Goal: Task Accomplishment & Management: Use online tool/utility

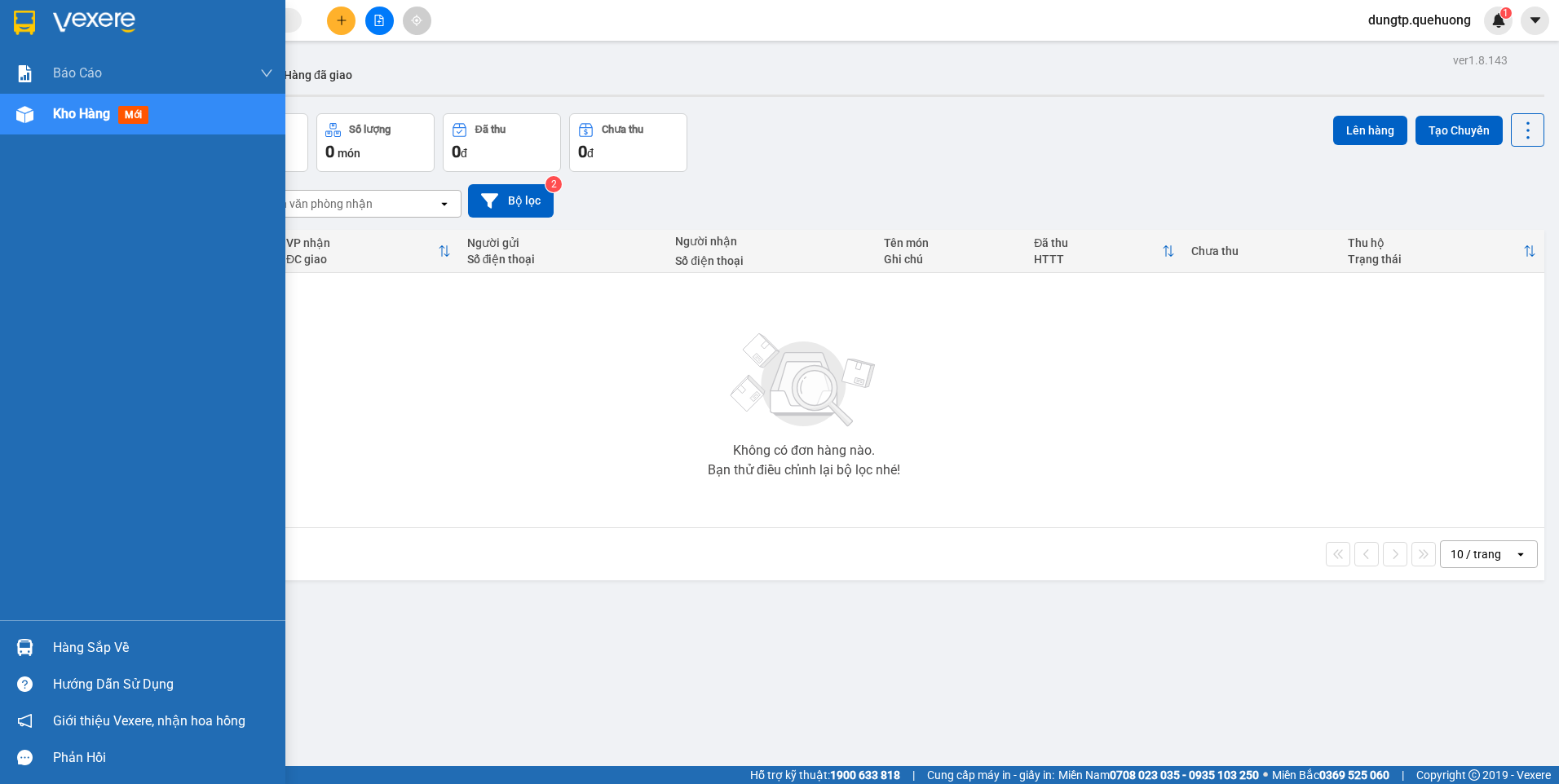
click at [86, 648] on div "Hàng sắp về" at bounding box center [163, 647] width 220 height 24
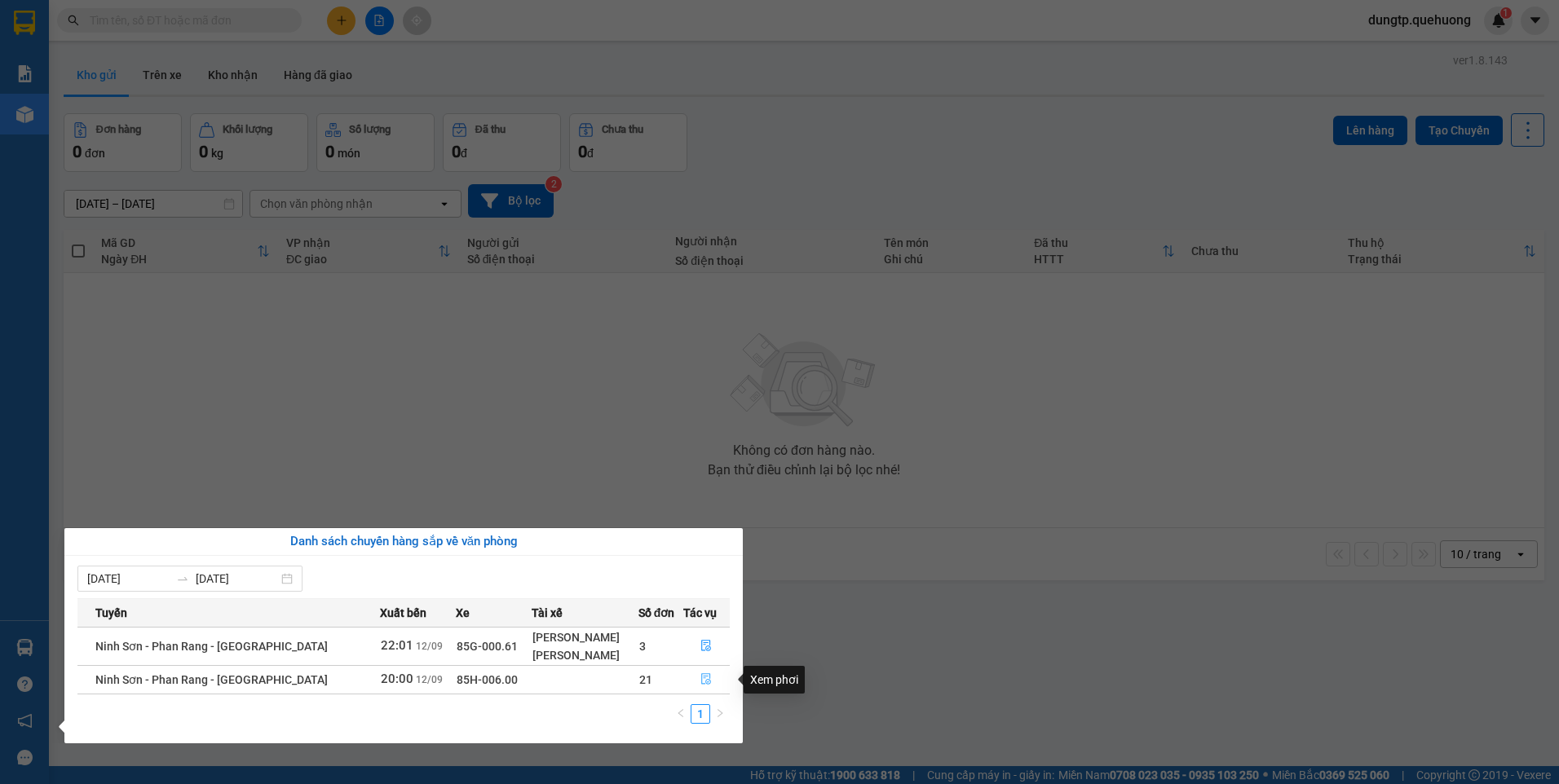
click at [703, 681] on icon "file-done" at bounding box center [707, 680] width 10 height 12
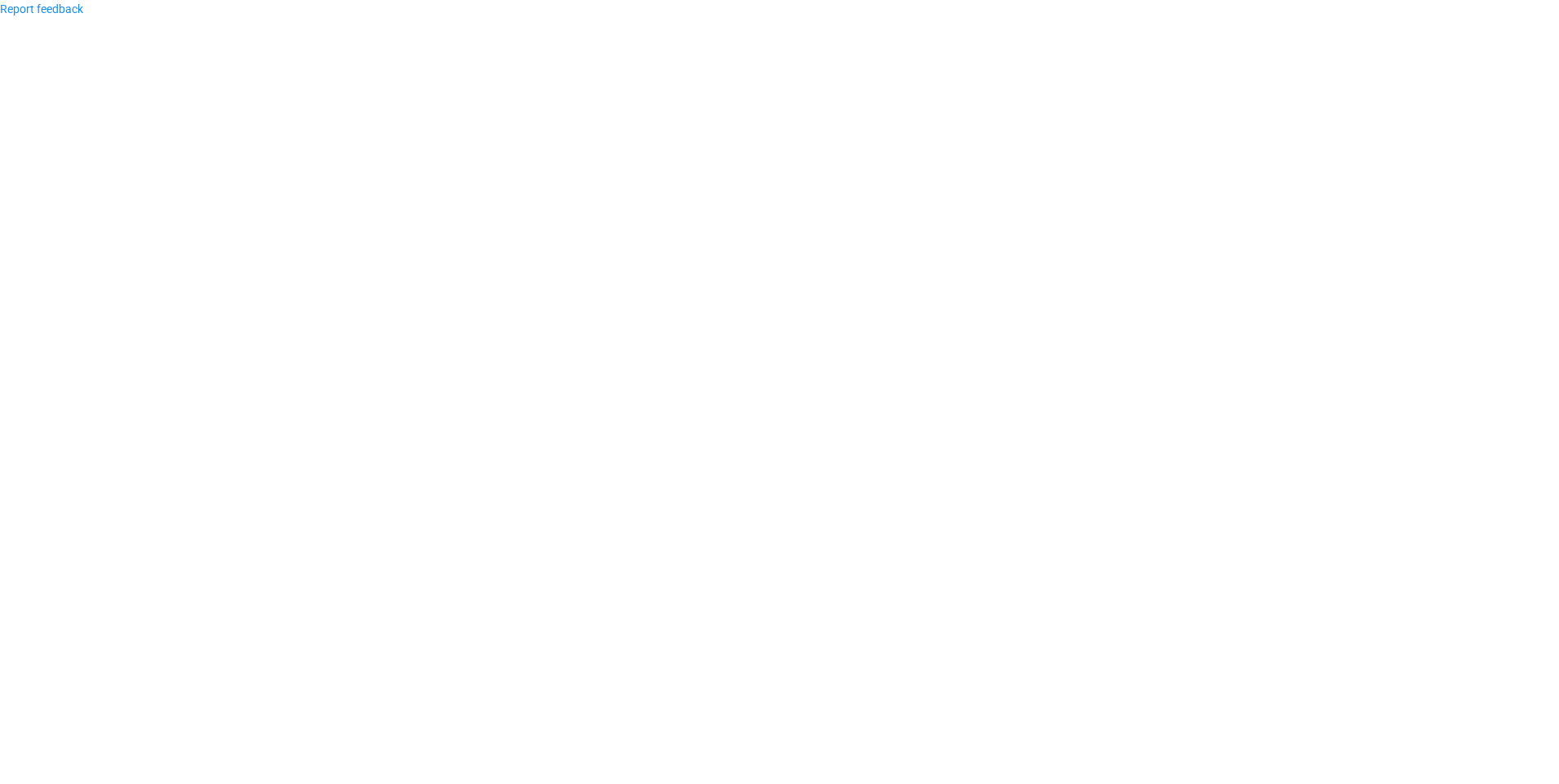
click at [1338, 715] on body "Report feedback" at bounding box center [780, 392] width 1559 height 784
click at [1112, 677] on body "Report feedback" at bounding box center [780, 392] width 1559 height 784
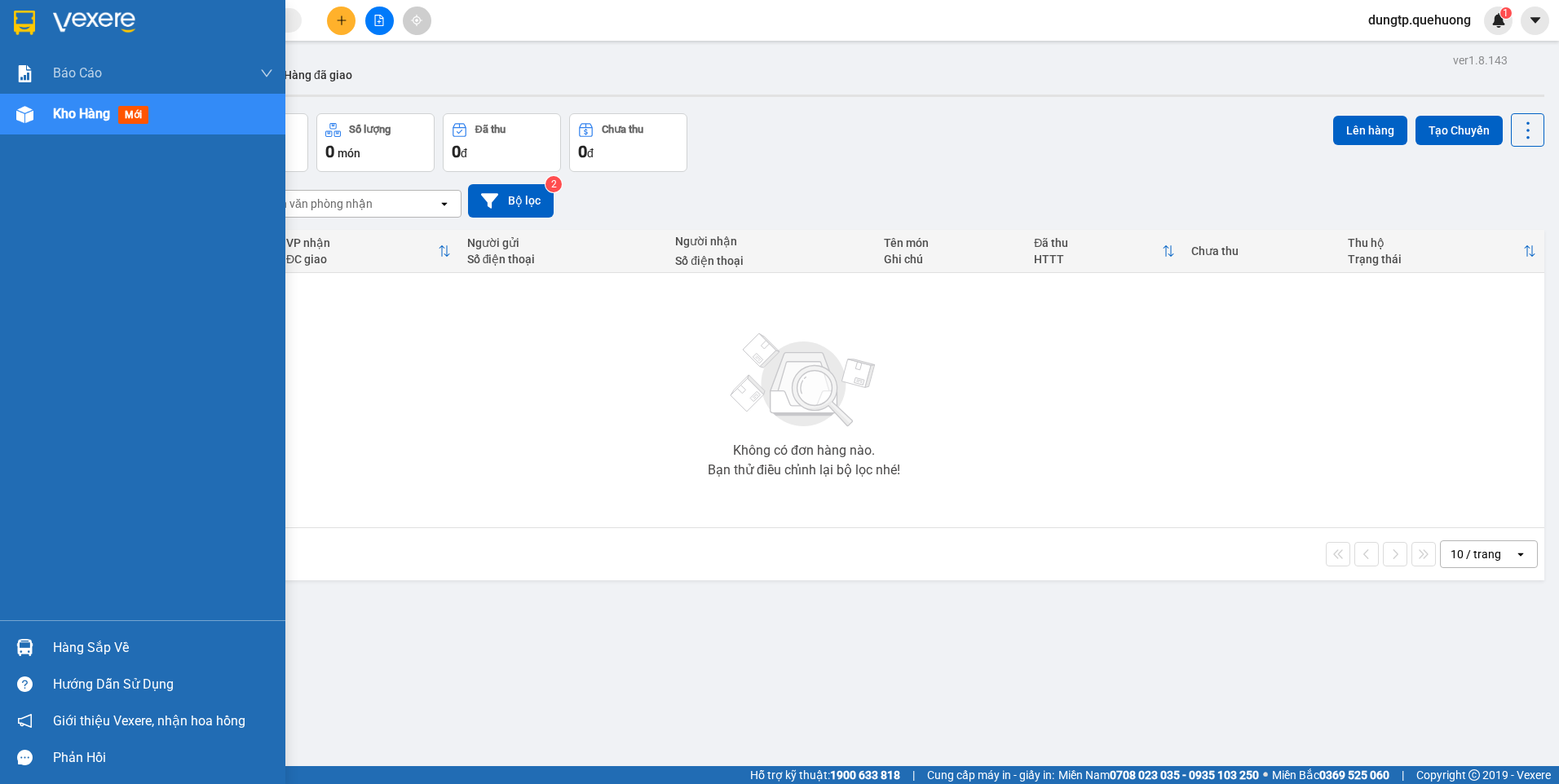
click at [183, 644] on div "Hàng sắp về" at bounding box center [163, 647] width 220 height 24
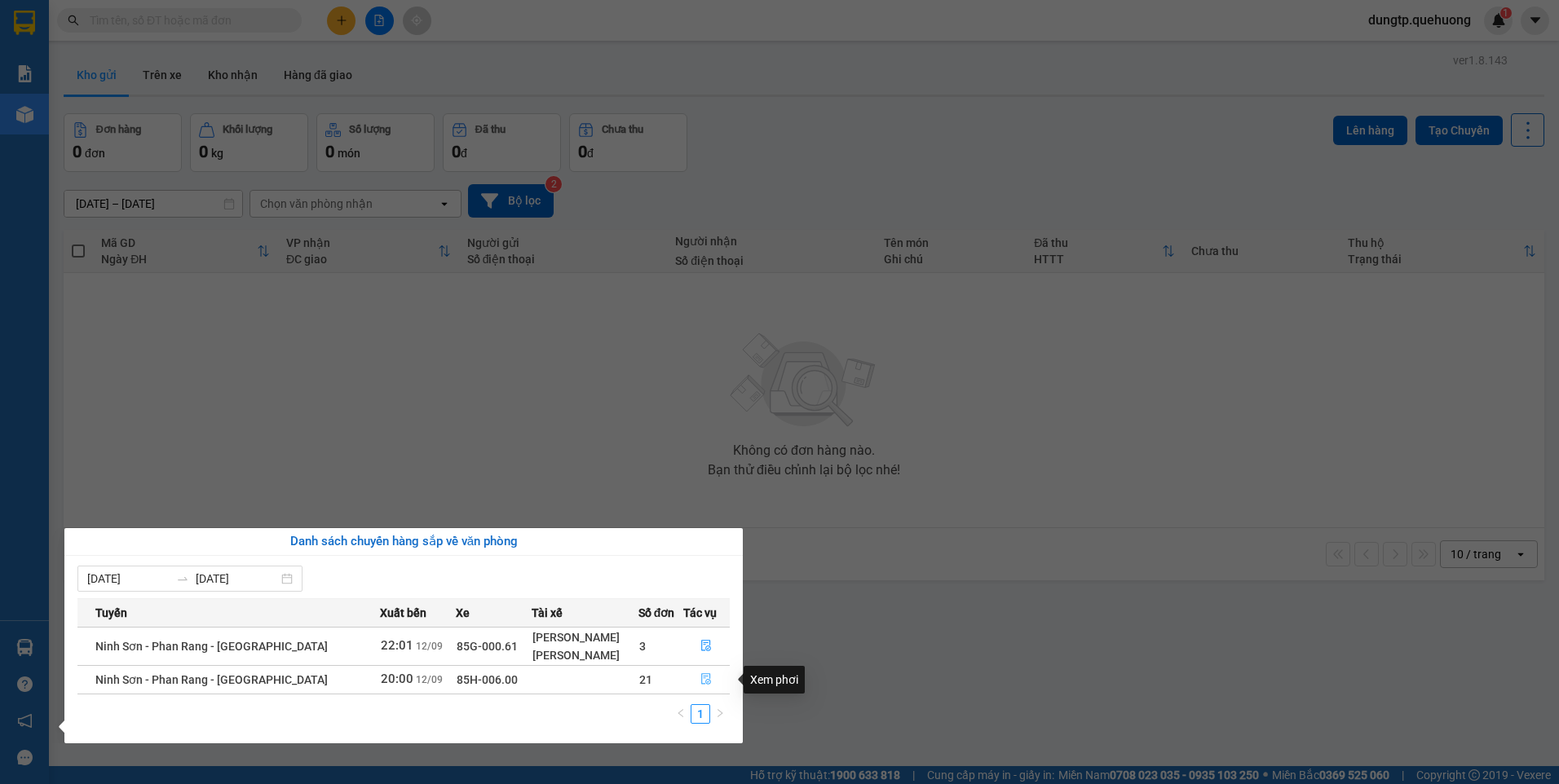
click at [707, 686] on span "file-done" at bounding box center [706, 680] width 12 height 13
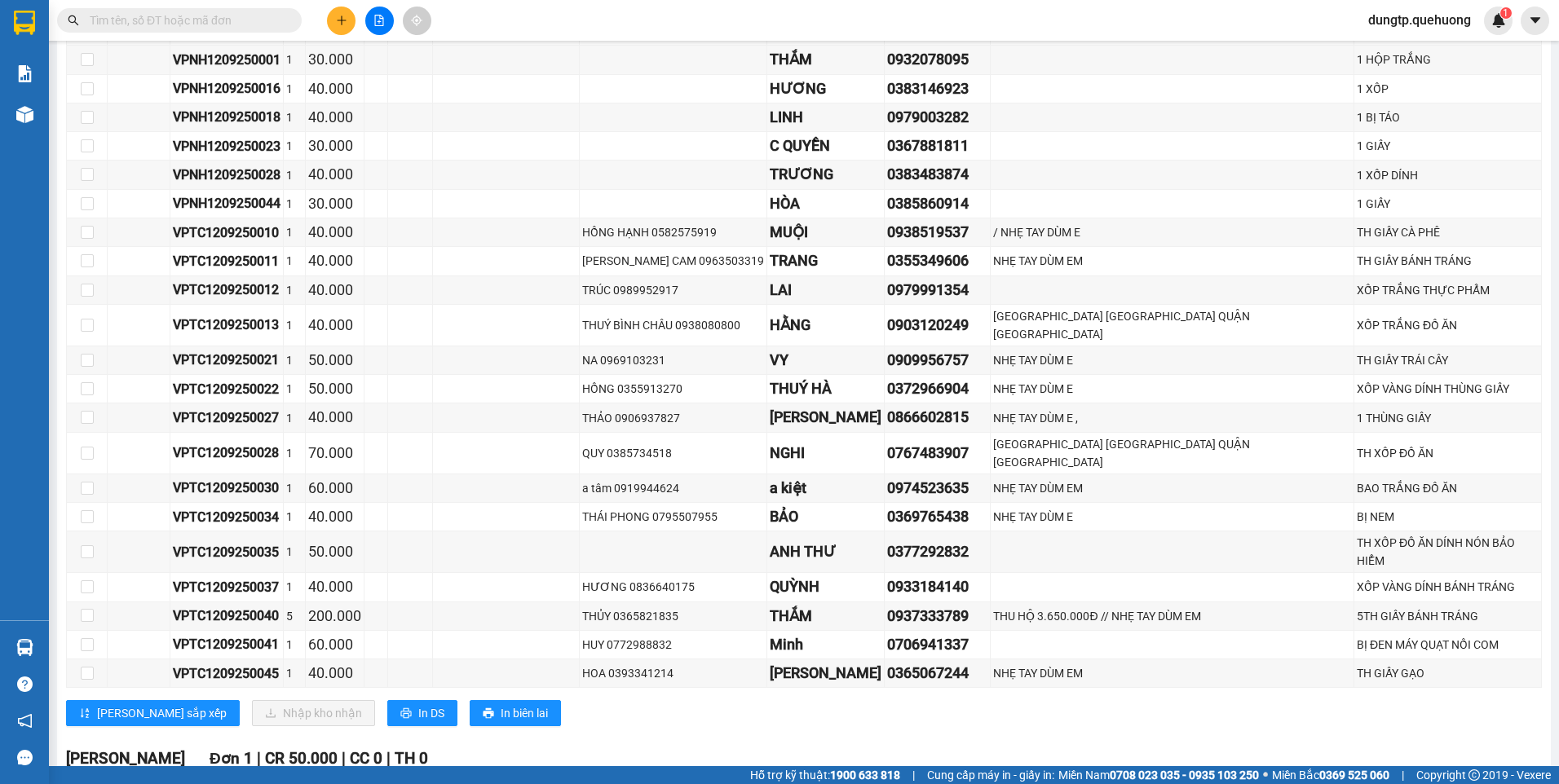
scroll to position [2651, 0]
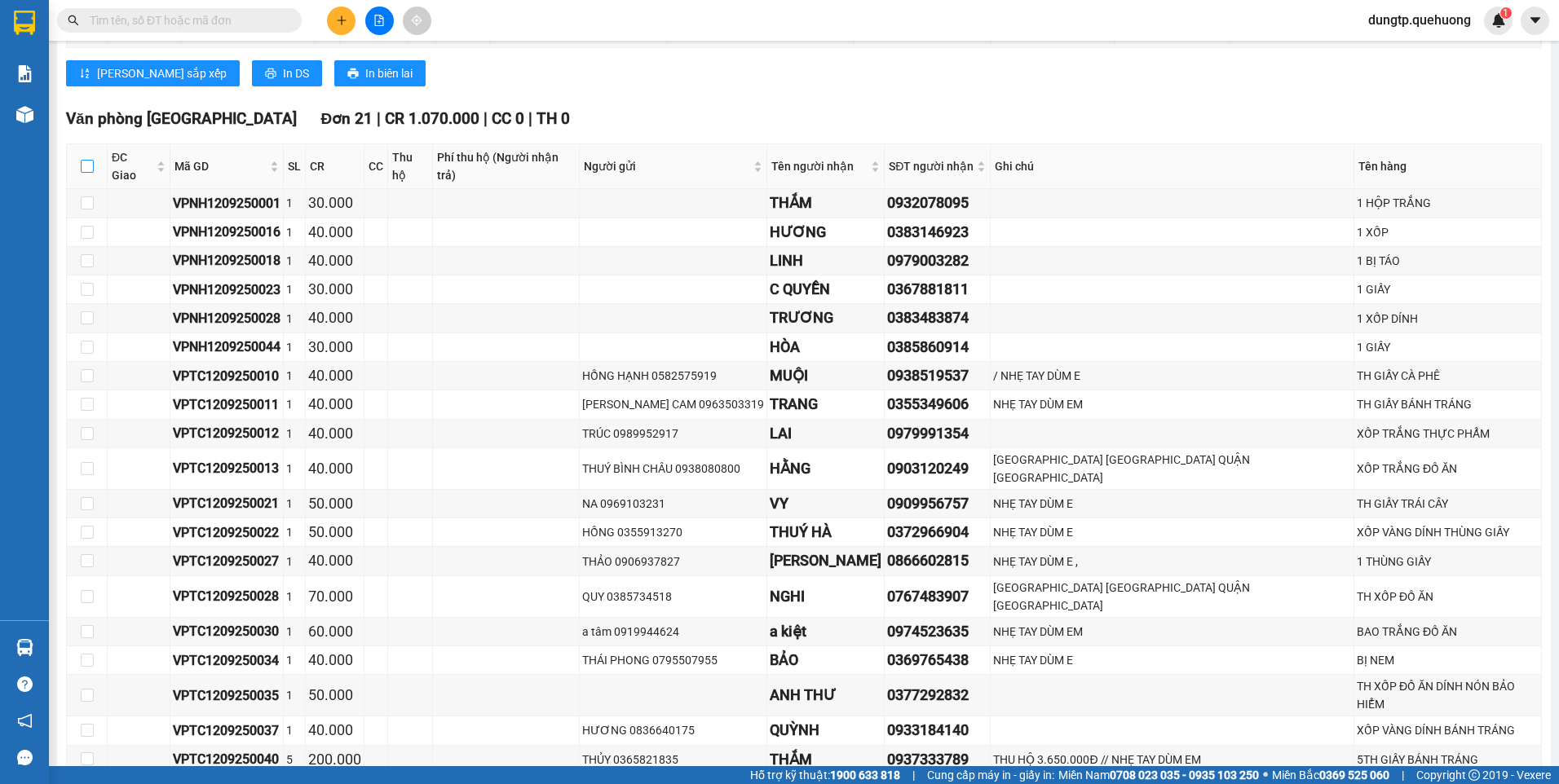
click at [91, 160] on input "checkbox" at bounding box center [88, 166] width 13 height 13
checkbox input "true"
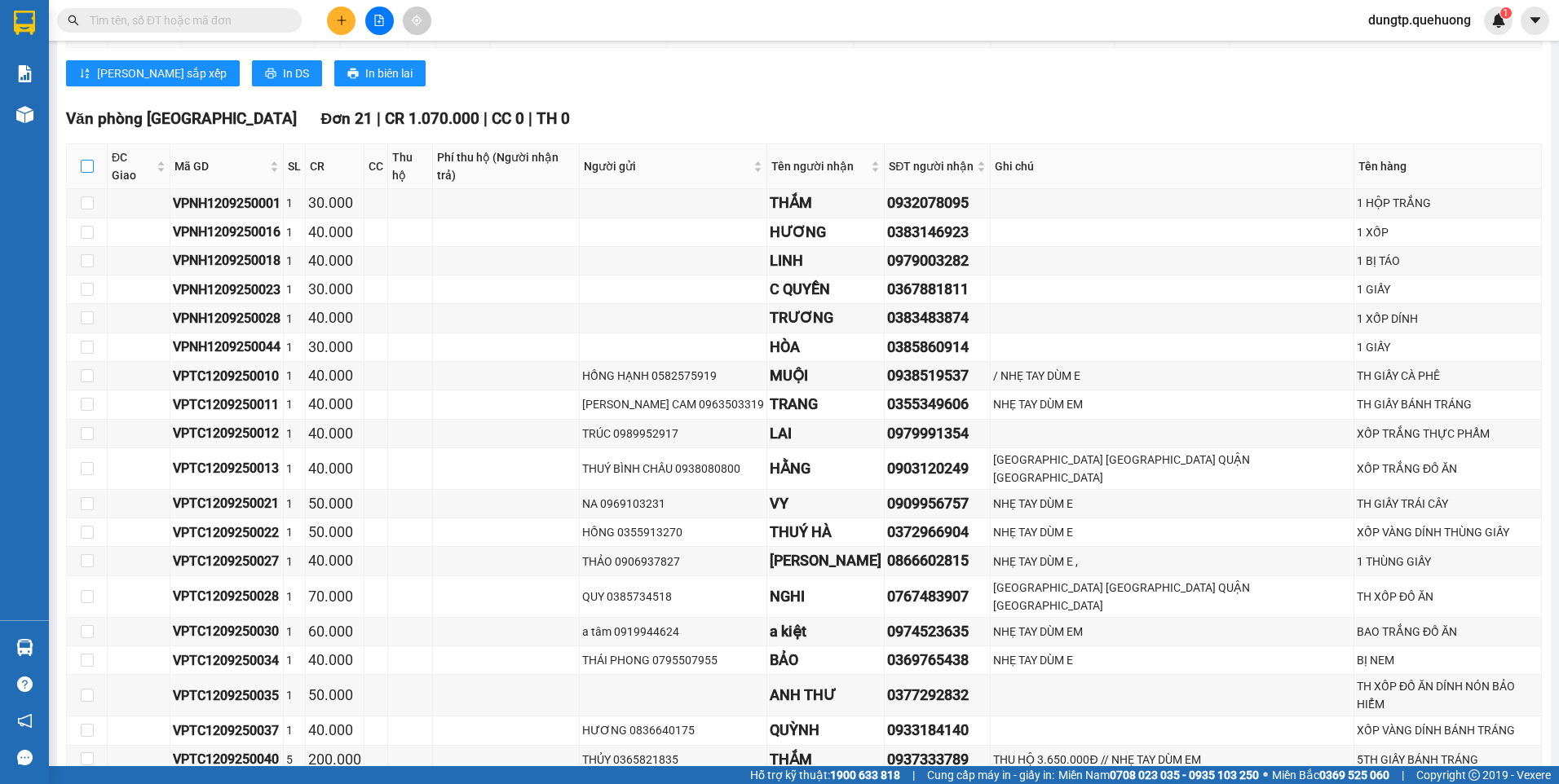
checkbox input "true"
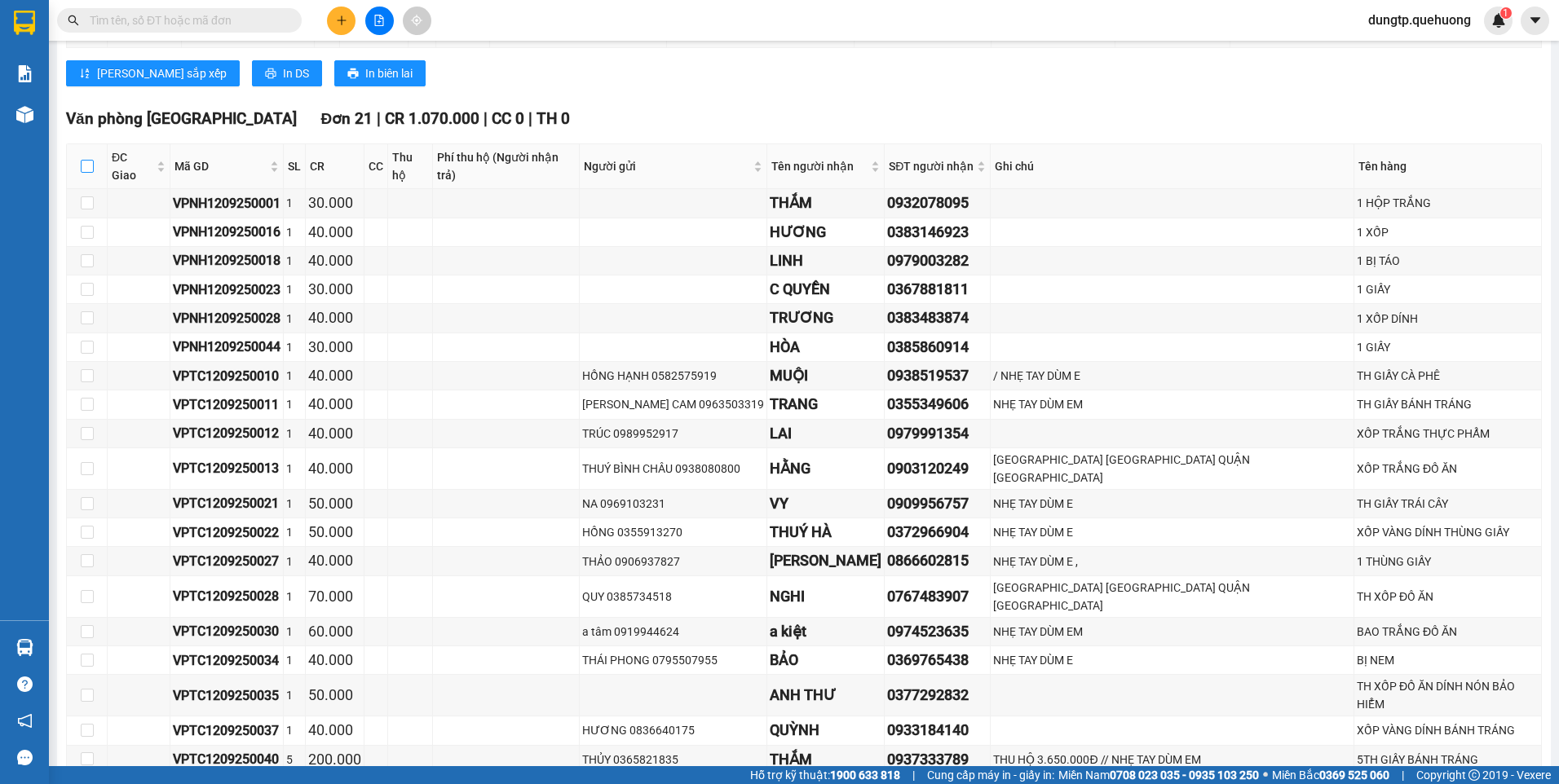
checkbox input "true"
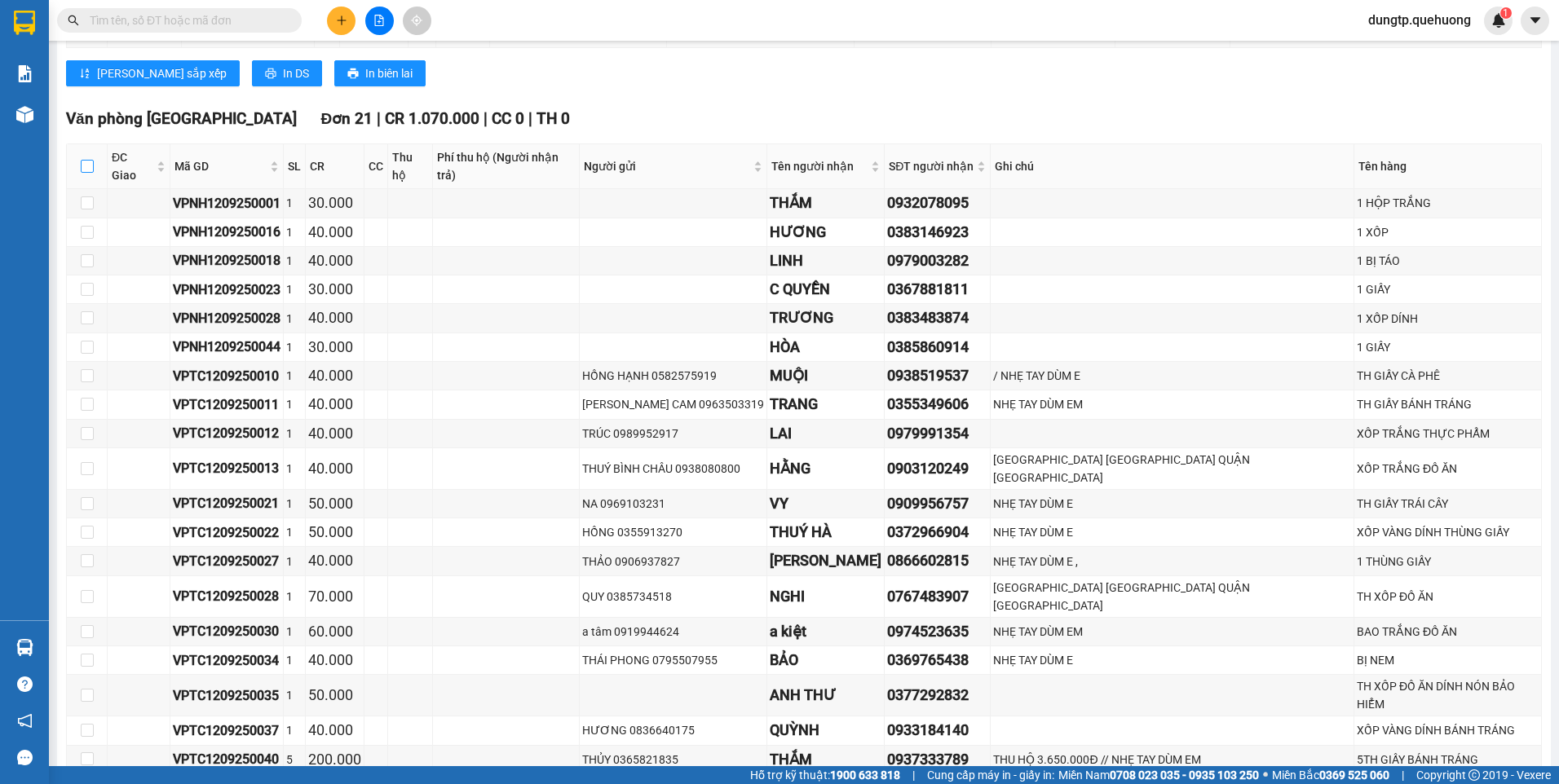
checkbox input "true"
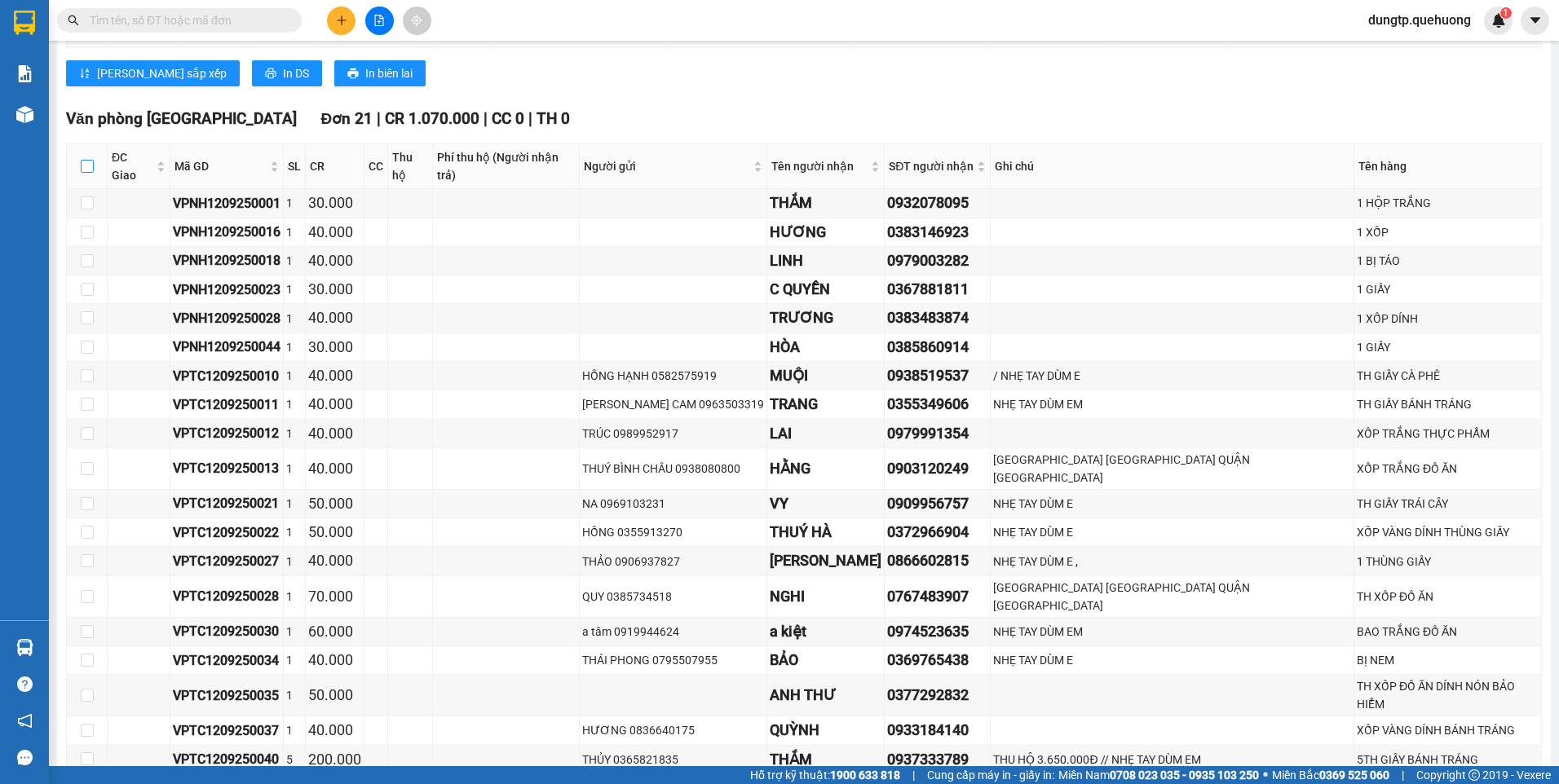
checkbox input "true"
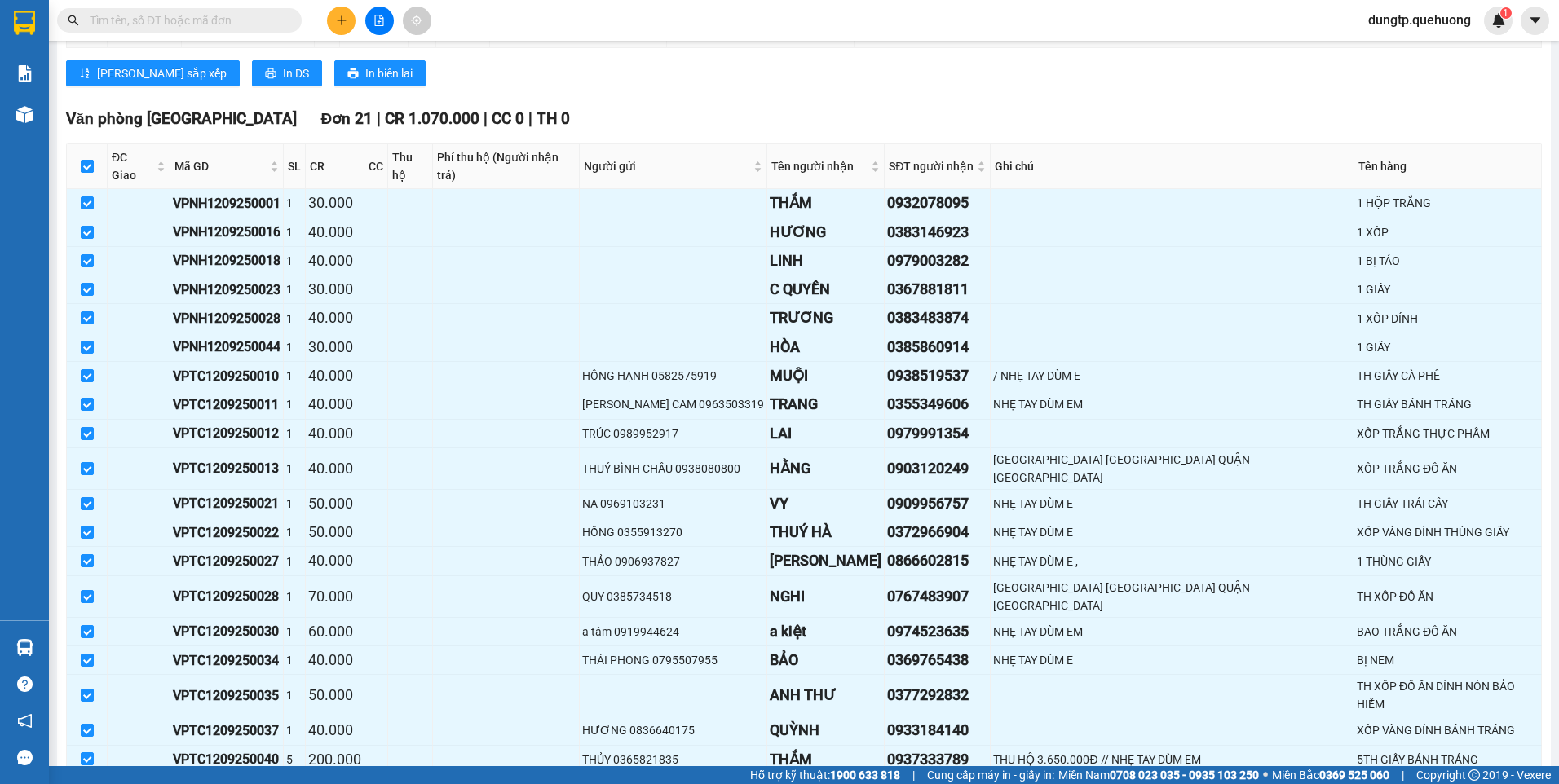
click at [91, 161] on input "checkbox" at bounding box center [88, 166] width 13 height 13
checkbox input "false"
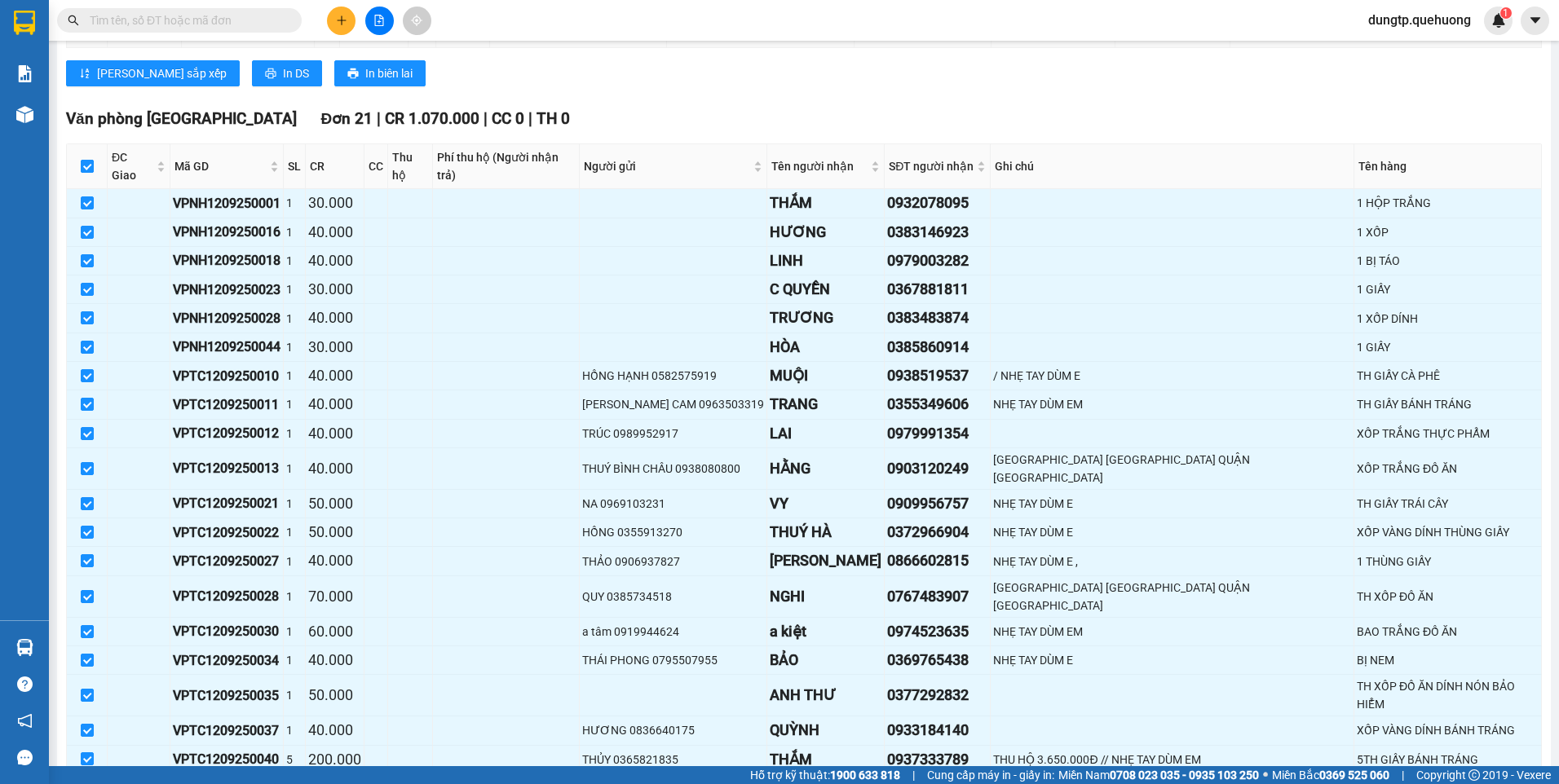
checkbox input "false"
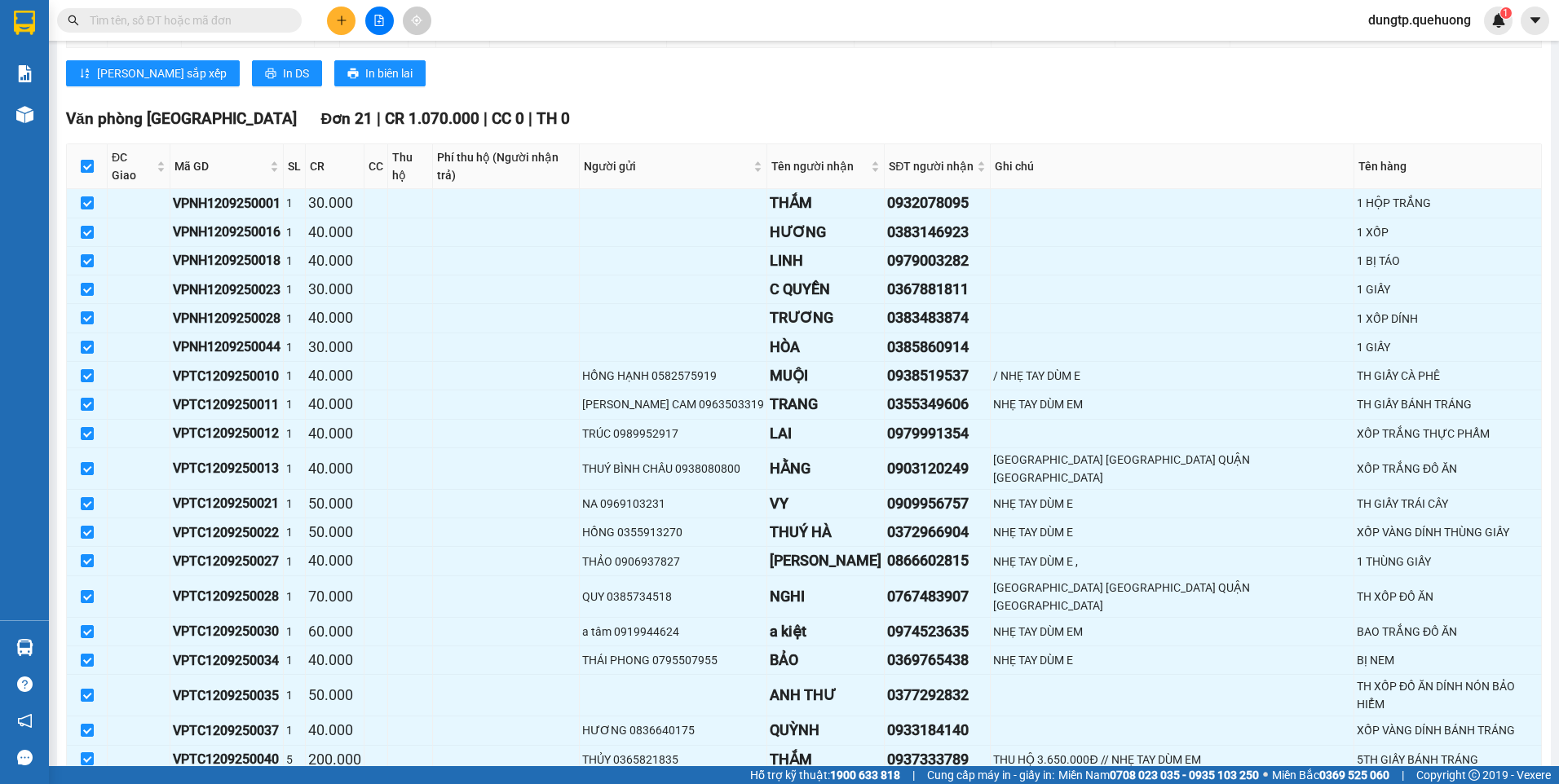
checkbox input "false"
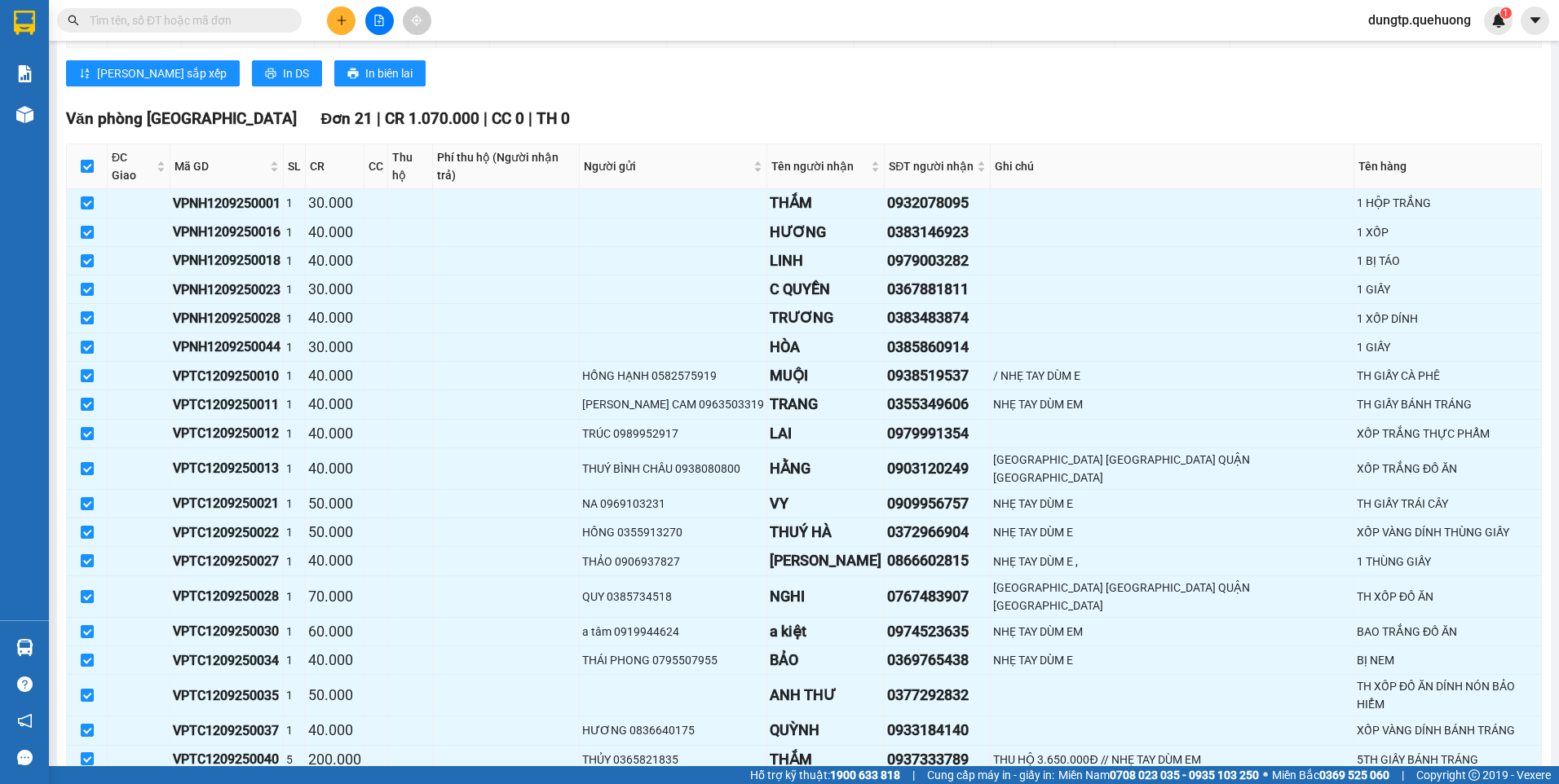
checkbox input "false"
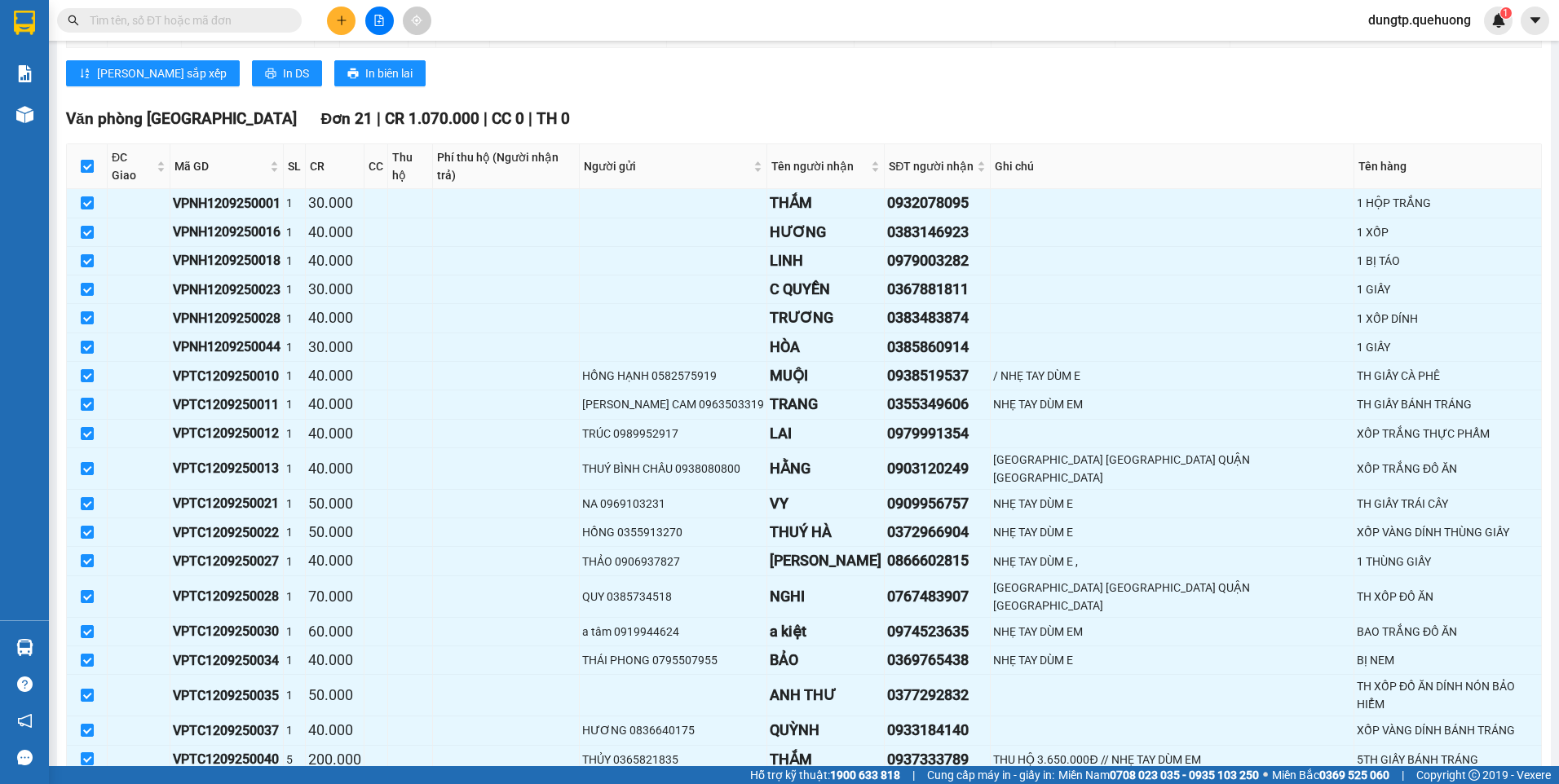
checkbox input "false"
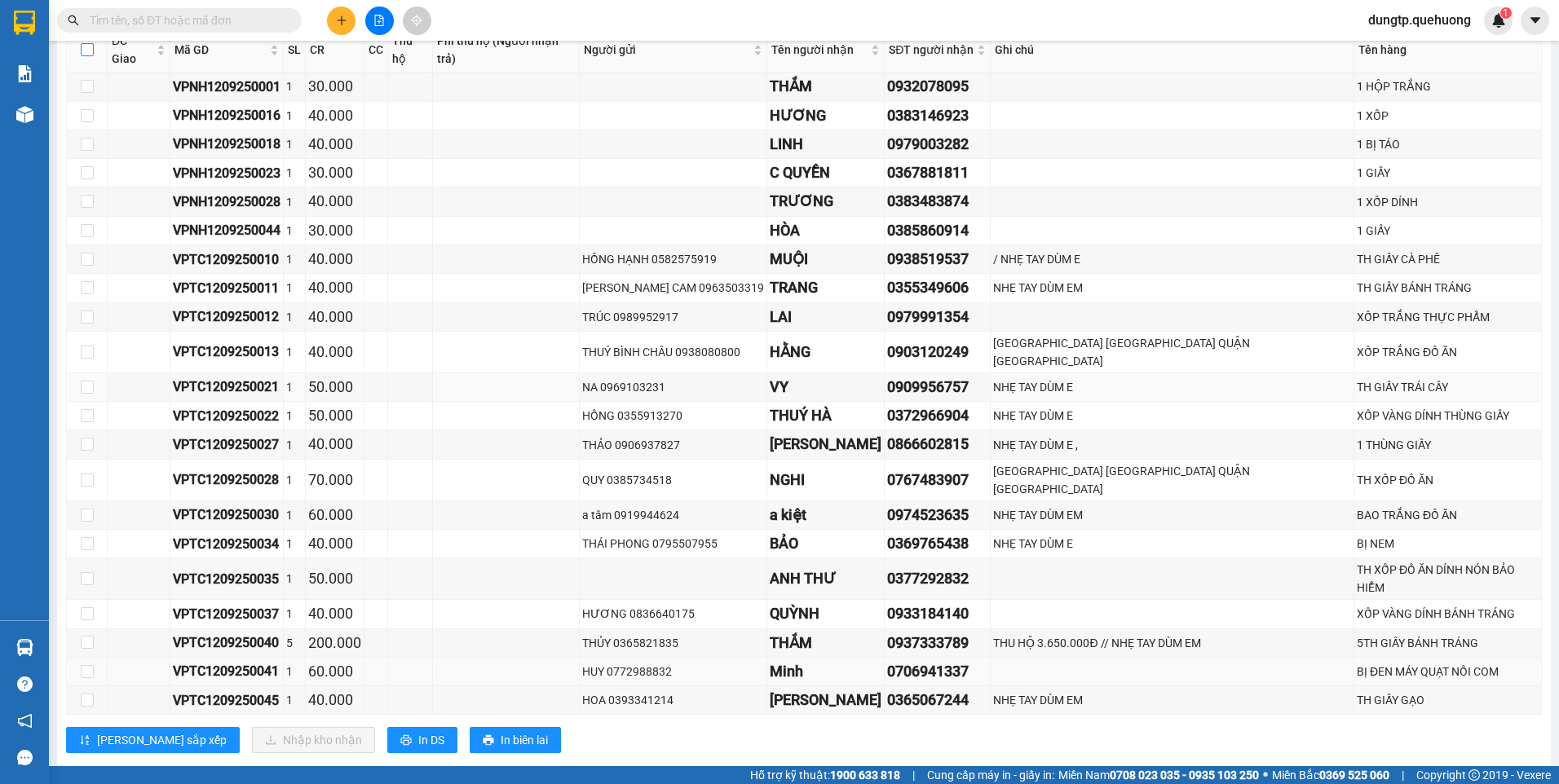
scroll to position [2896, 0]
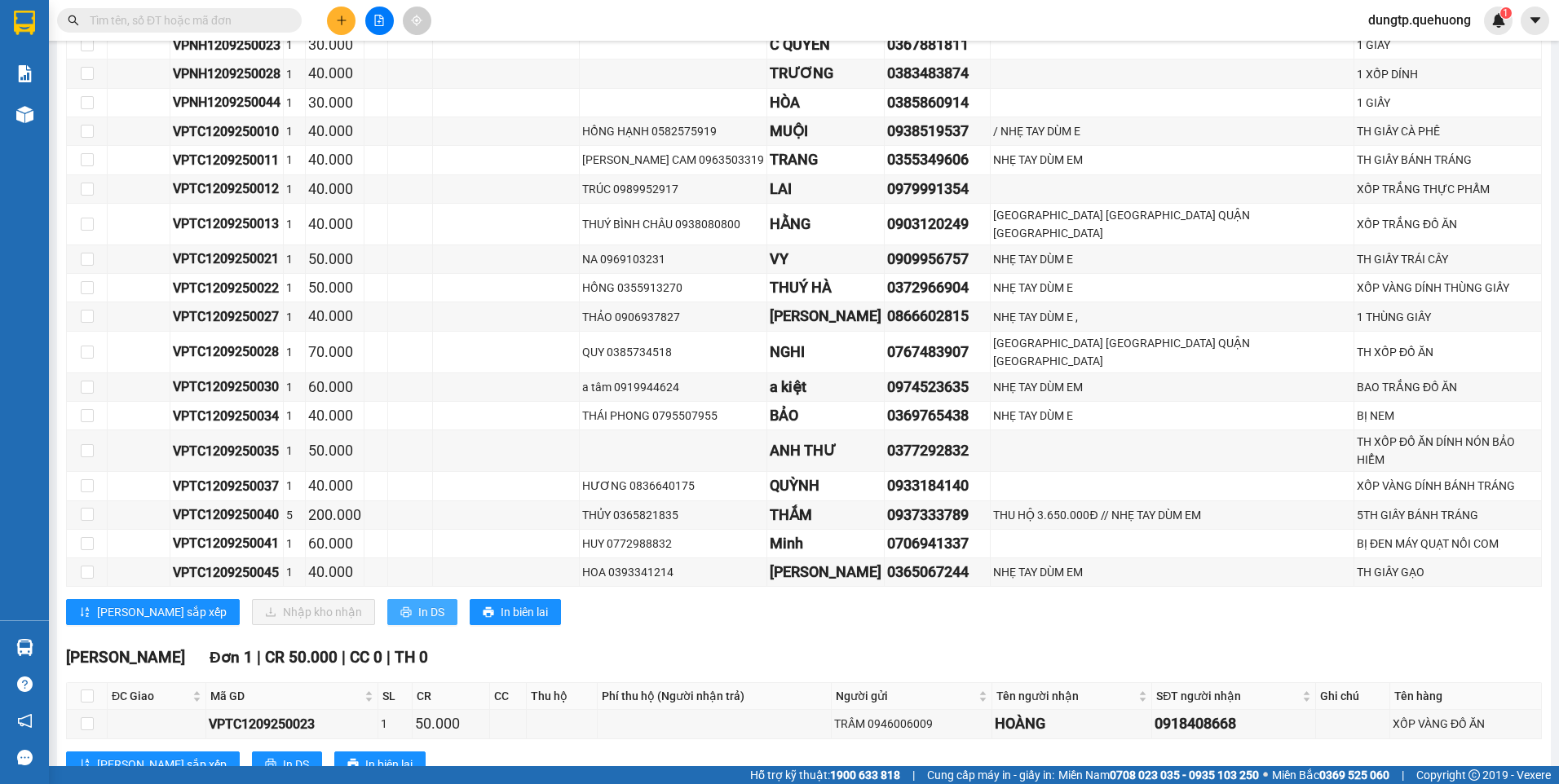
click at [419, 603] on span "In DS" at bounding box center [431, 612] width 26 height 18
